Goal: Transaction & Acquisition: Purchase product/service

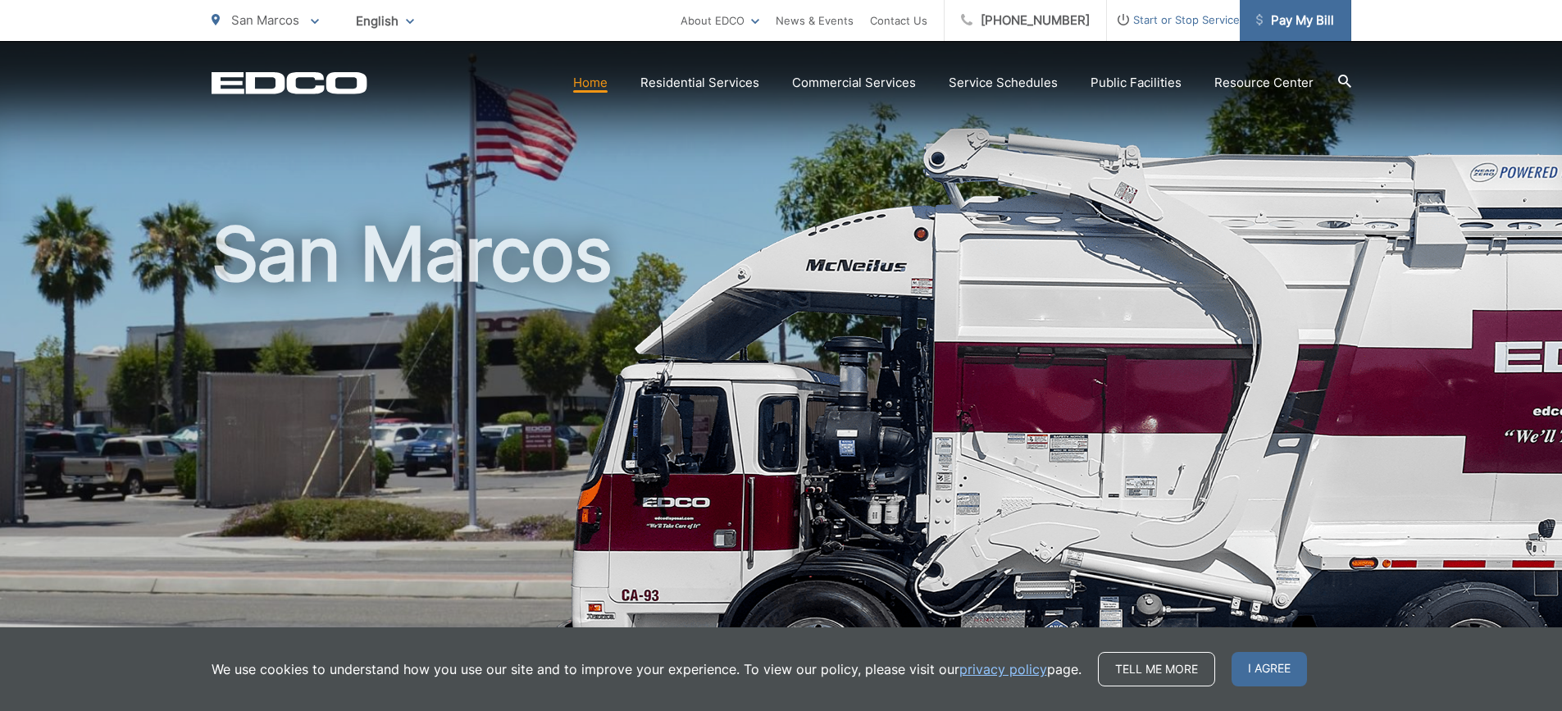
click at [1304, 24] on span "Pay My Bill" at bounding box center [1295, 21] width 78 height 20
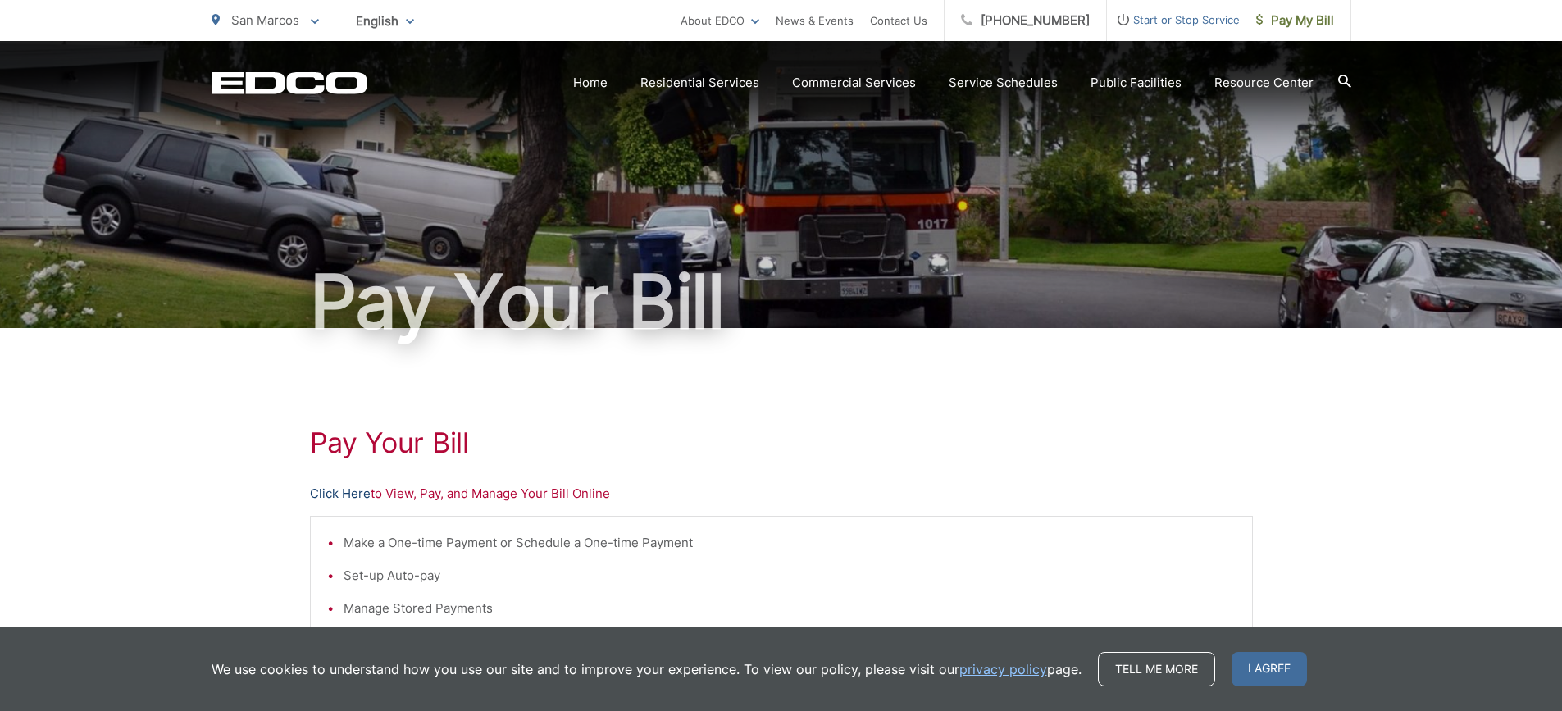
click at [339, 490] on link "Click Here" at bounding box center [340, 494] width 61 height 20
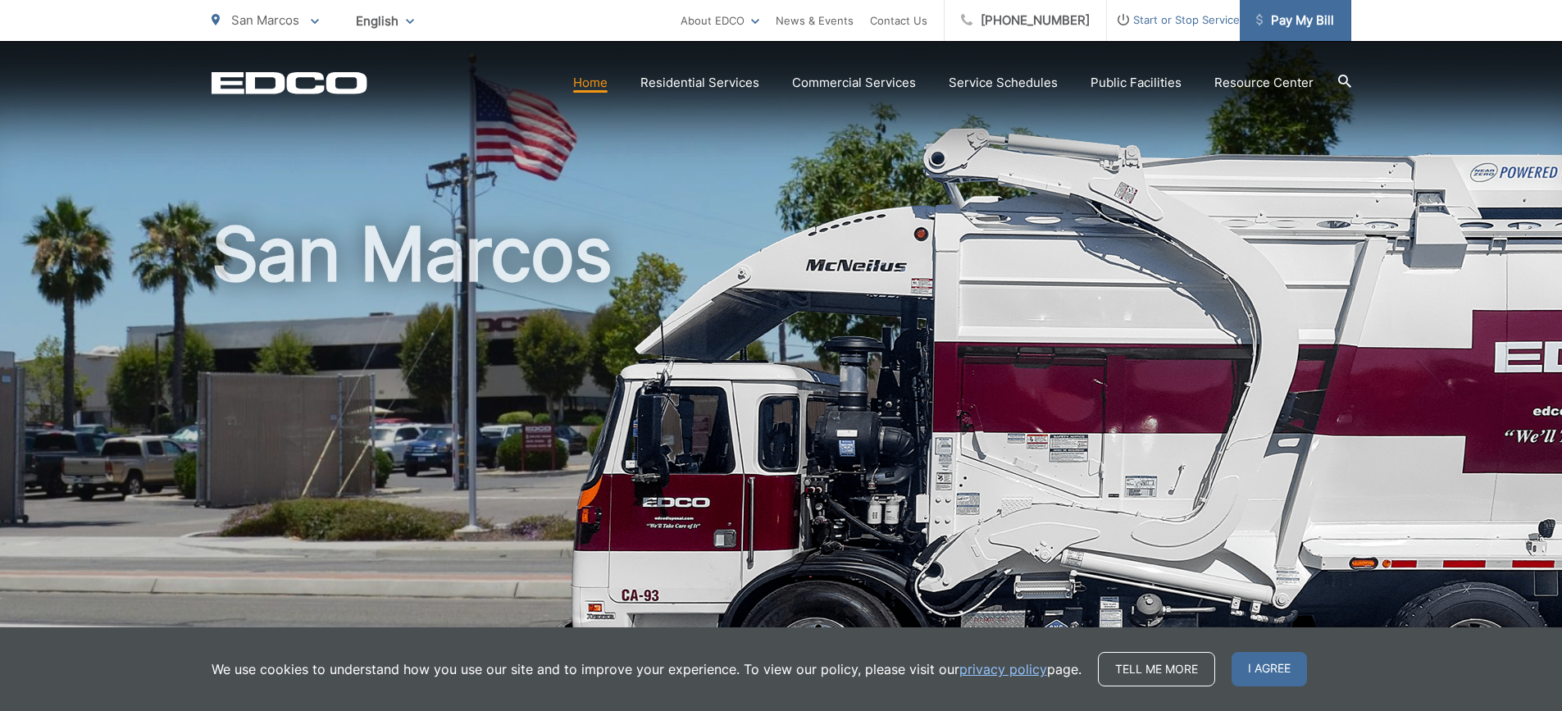
click at [1296, 17] on span "Pay My Bill" at bounding box center [1295, 21] width 78 height 20
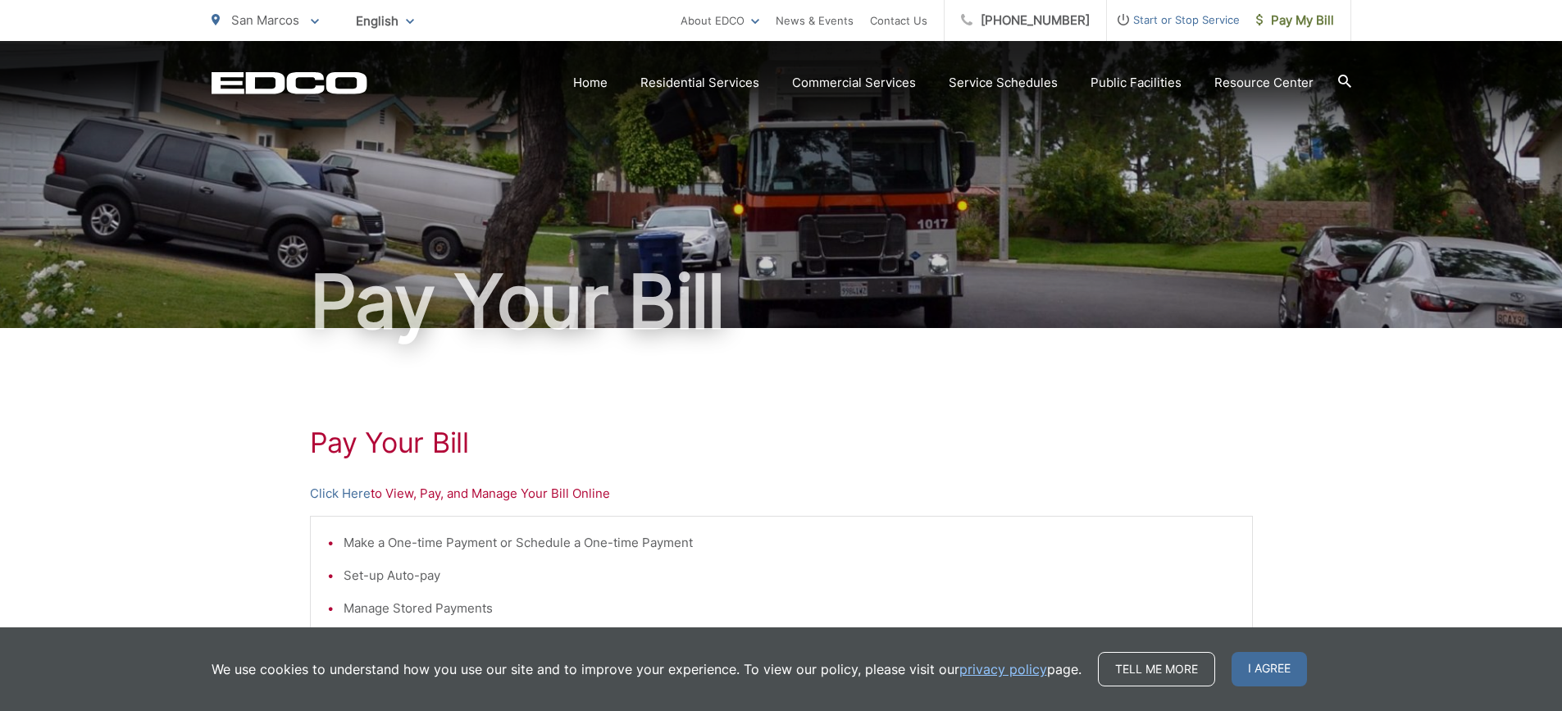
scroll to position [164, 0]
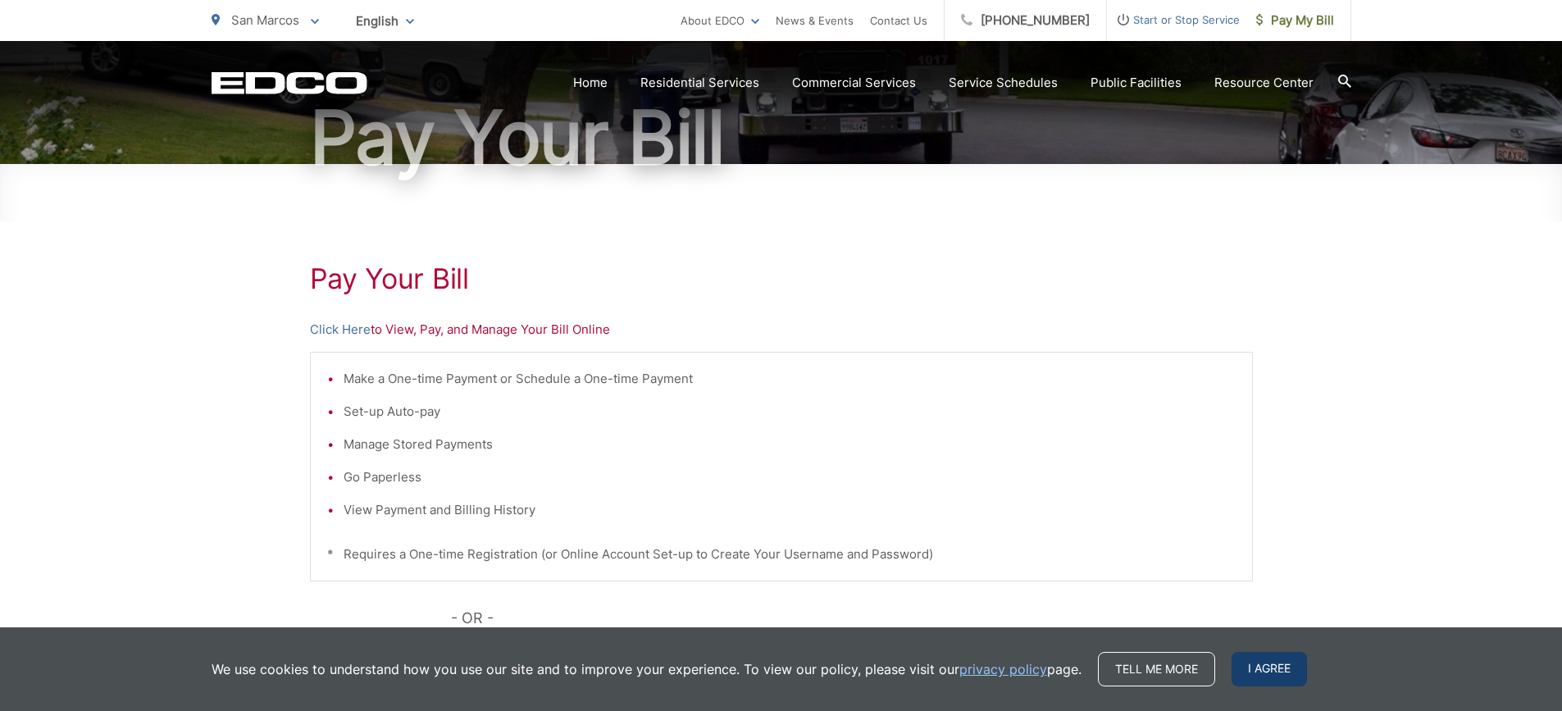
click at [1275, 674] on span "I agree" at bounding box center [1269, 669] width 75 height 34
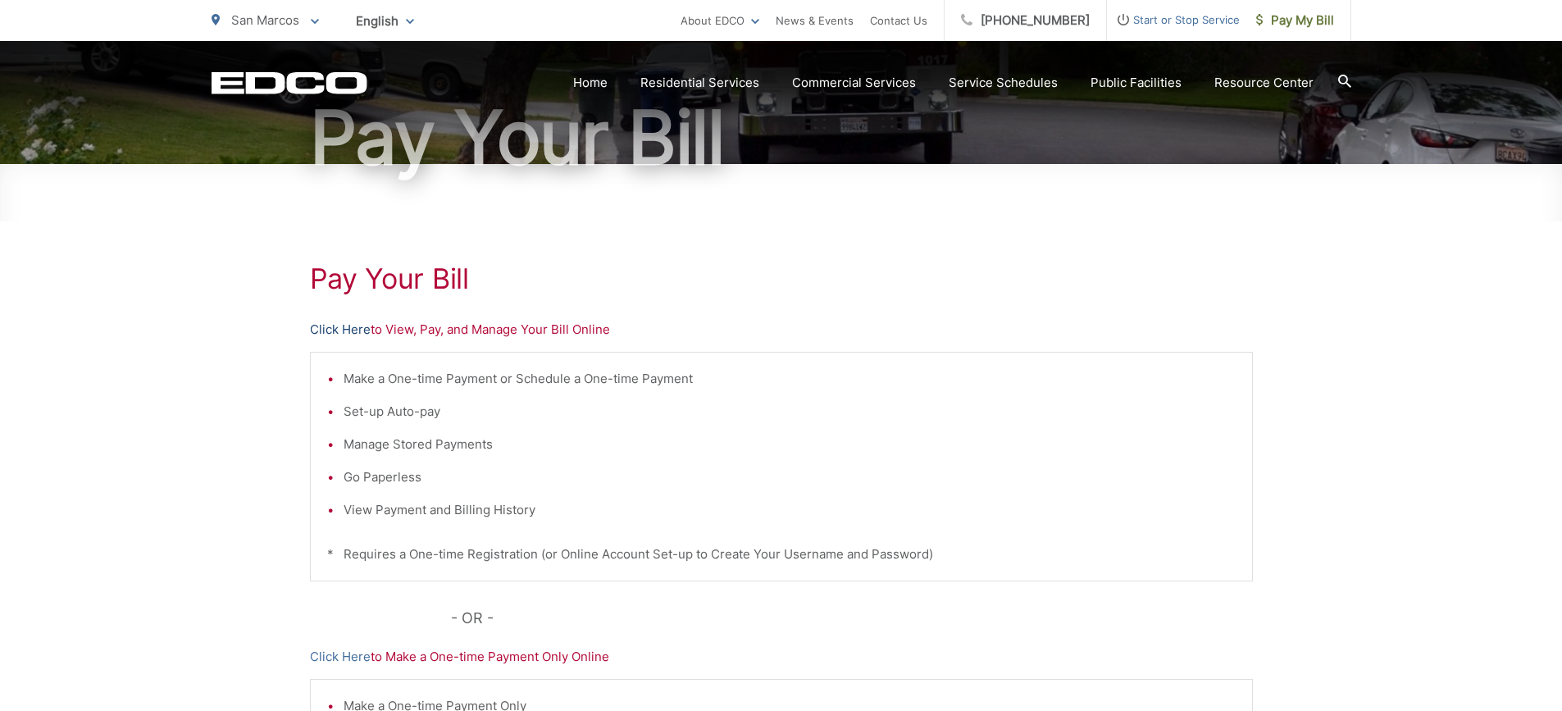
click at [345, 329] on link "Click Here" at bounding box center [340, 330] width 61 height 20
